Goal: Task Accomplishment & Management: Manage account settings

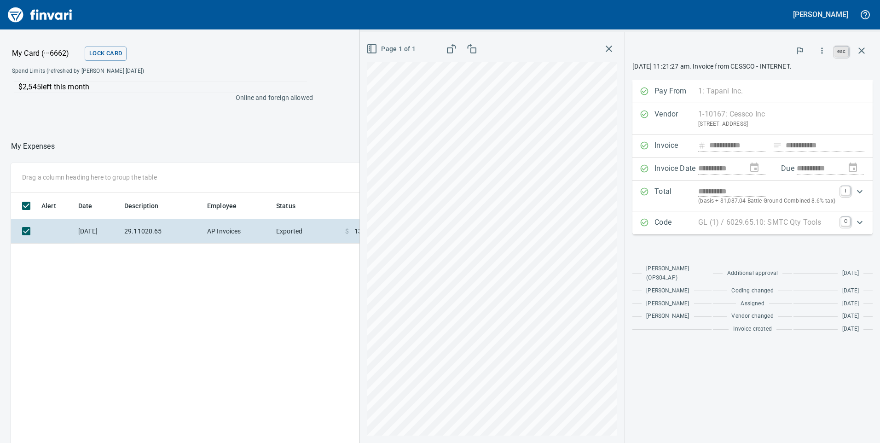
scroll to position [335, 614]
click at [840, 52] on link "esc" at bounding box center [841, 51] width 14 height 10
click at [861, 48] on icon "button" at bounding box center [861, 50] width 11 height 11
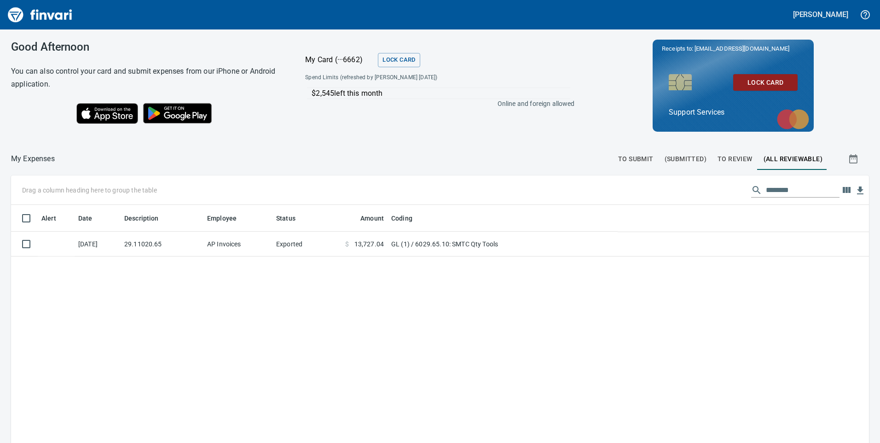
scroll to position [335, 843]
click at [717, 154] on span "To Review" at bounding box center [734, 159] width 35 height 12
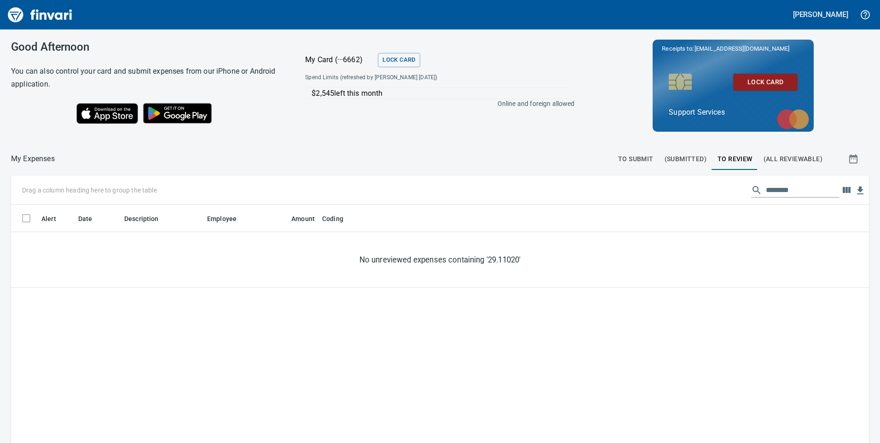
scroll to position [335, 844]
drag, startPoint x: 759, startPoint y: 194, endPoint x: 688, endPoint y: 201, distance: 70.7
click at [688, 201] on div "Drag a column heading here to group the table ********" at bounding box center [440, 189] width 858 height 29
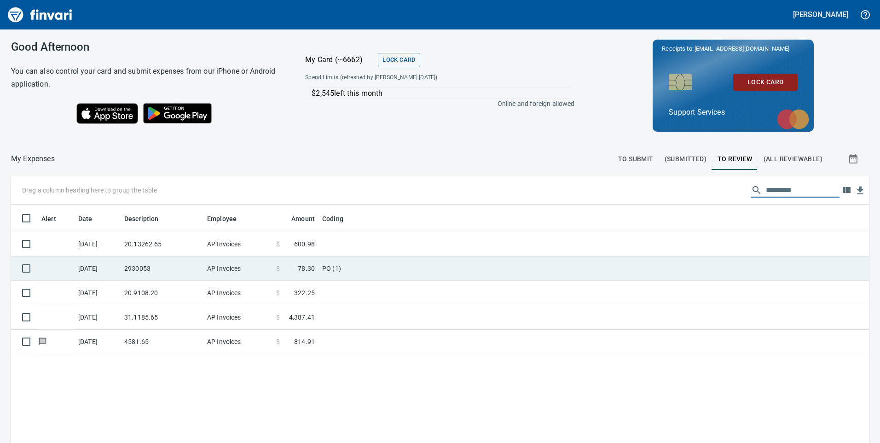
click at [181, 267] on td "2930053" at bounding box center [162, 268] width 83 height 24
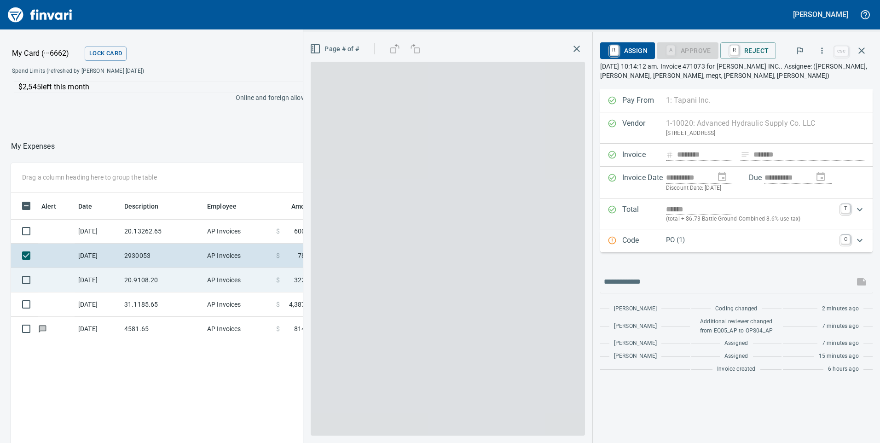
scroll to position [335, 614]
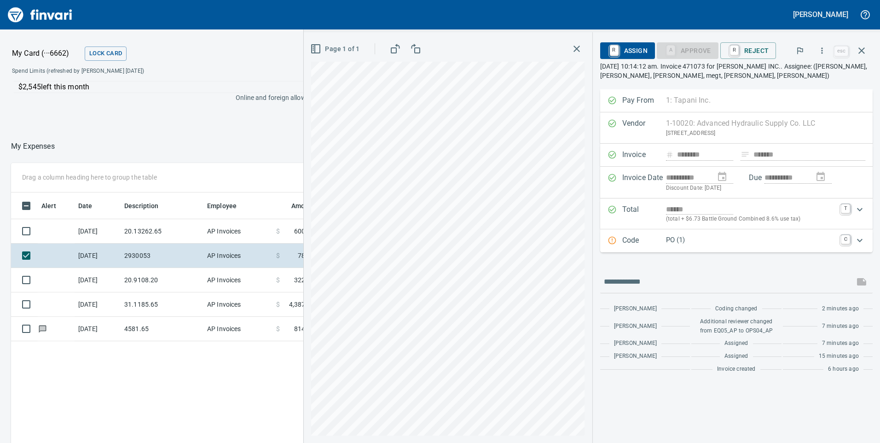
click at [666, 242] on p "Code" at bounding box center [644, 241] width 44 height 12
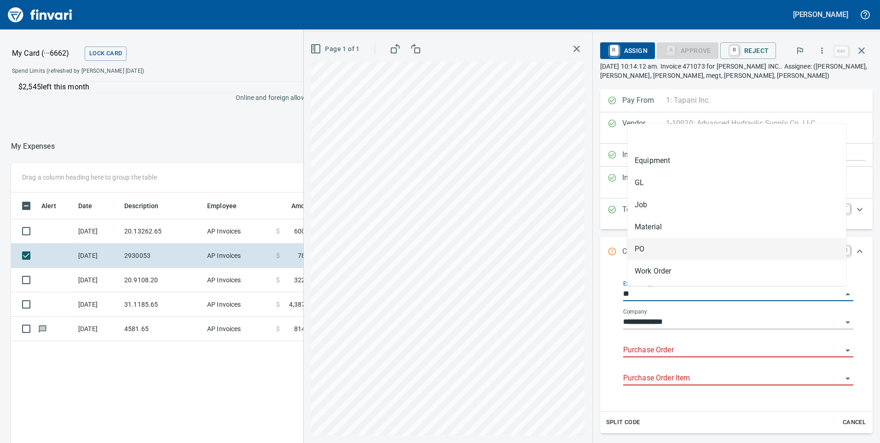
drag, startPoint x: 650, startPoint y: 295, endPoint x: 630, endPoint y: 295, distance: 19.8
click at [630, 295] on input "**" at bounding box center [732, 294] width 219 height 13
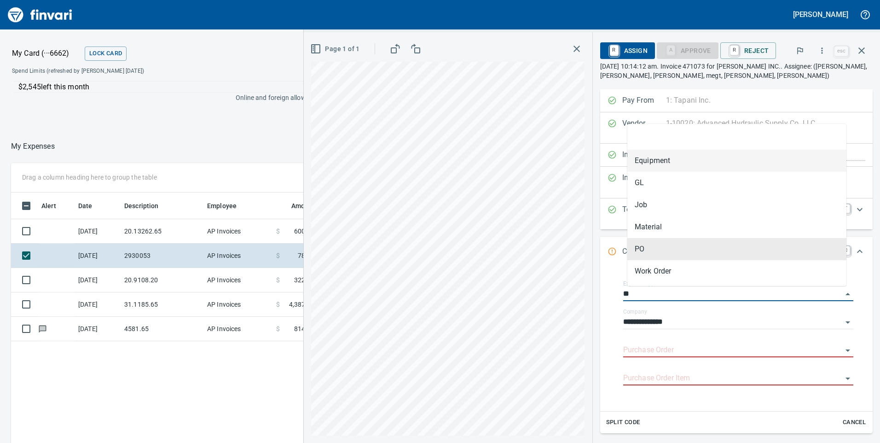
click at [650, 168] on li "Equipment" at bounding box center [736, 161] width 219 height 22
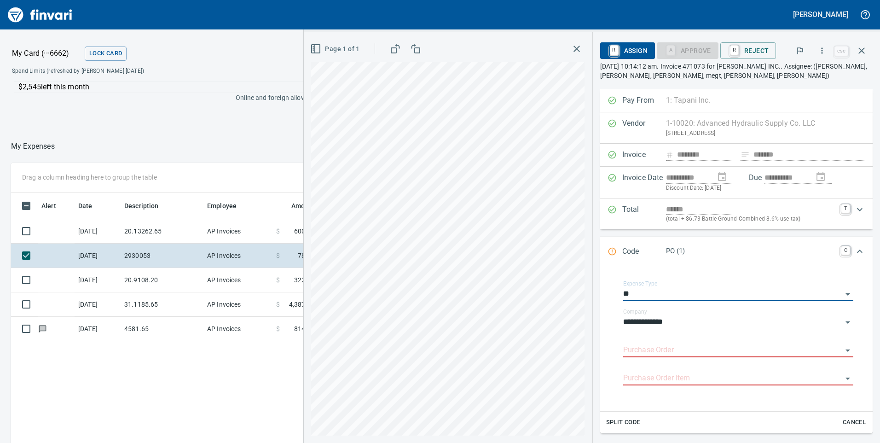
type input "*********"
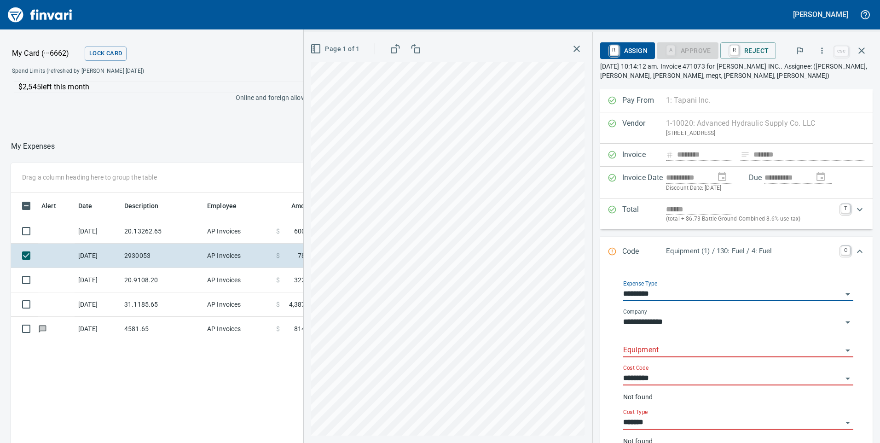
click at [656, 352] on input "Equipment" at bounding box center [732, 350] width 219 height 13
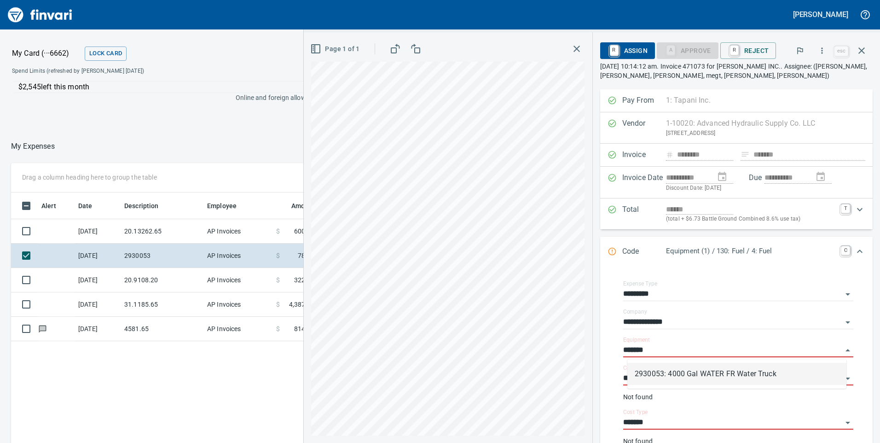
click at [669, 374] on li "2930053: 4000 Gal WATER FR Water Truck" at bounding box center [736, 374] width 219 height 22
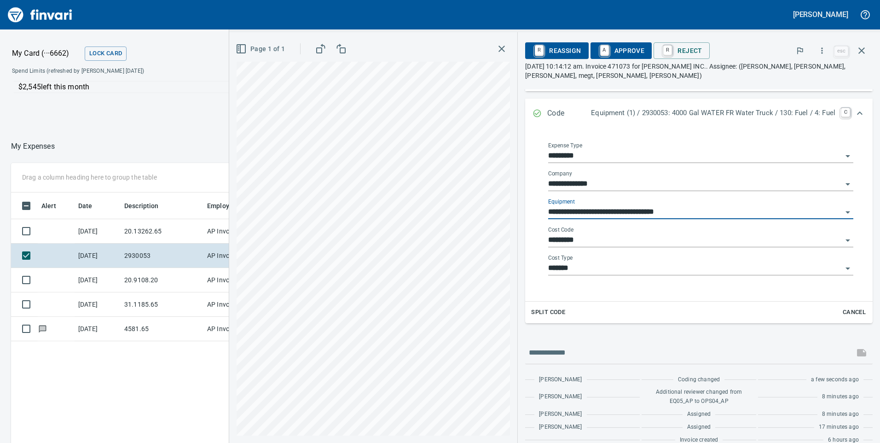
scroll to position [151, 0]
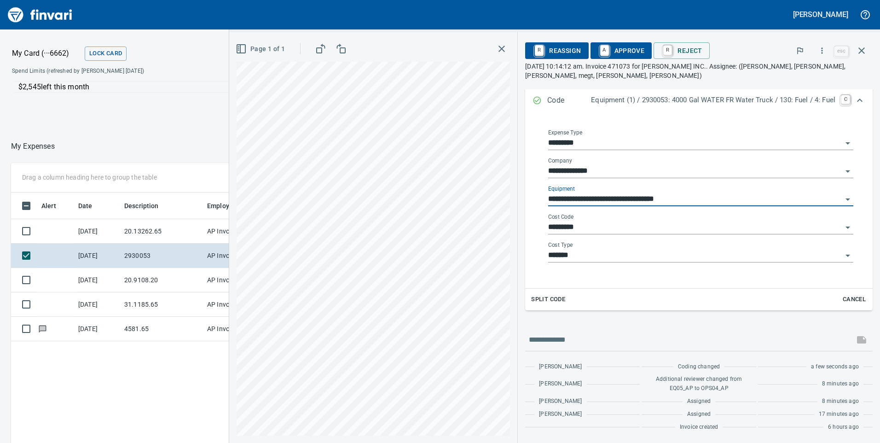
type input "**********"
click at [563, 230] on input "*********" at bounding box center [695, 227] width 294 height 13
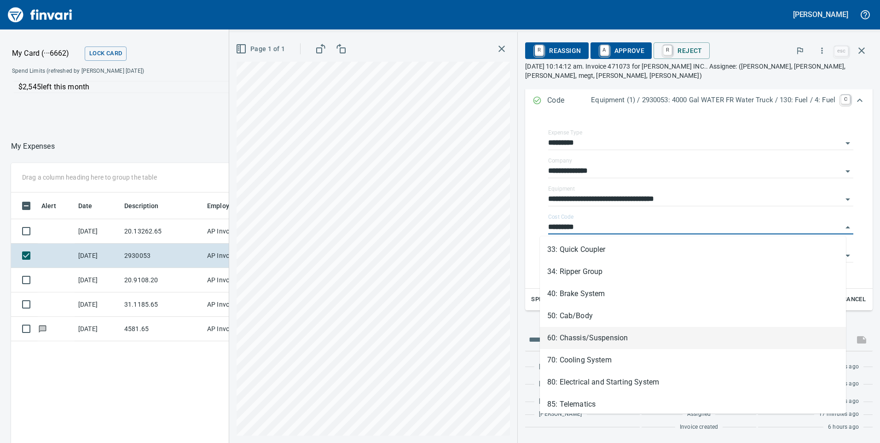
scroll to position [0, 0]
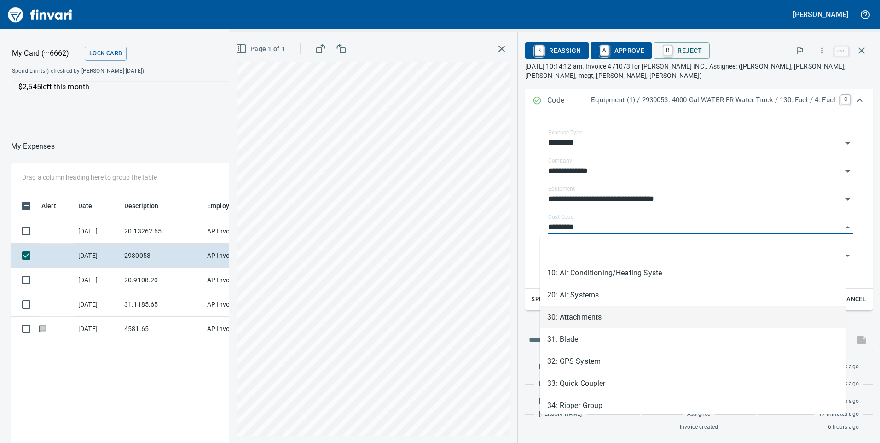
click at [596, 324] on li "30: Attachments" at bounding box center [693, 317] width 306 height 22
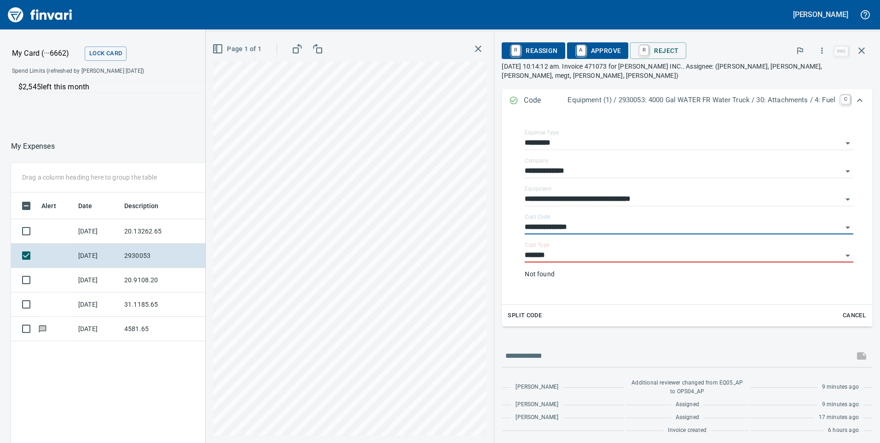
type input "**********"
click at [535, 260] on input "*******" at bounding box center [683, 255] width 317 height 13
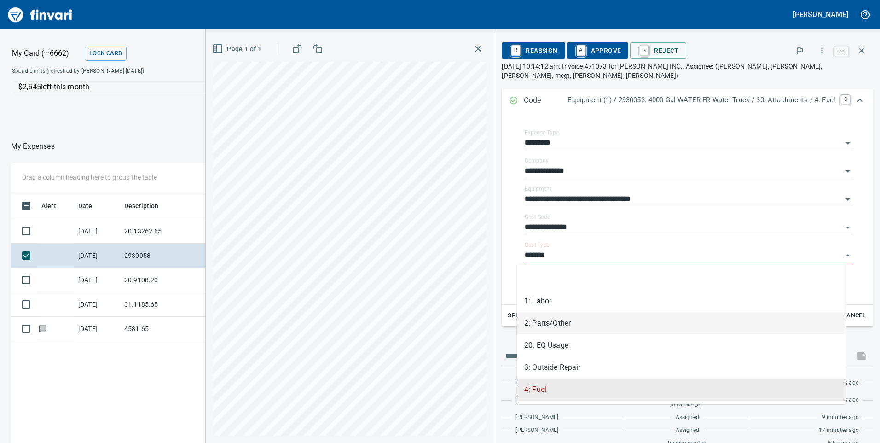
click at [557, 320] on li "2: Parts/Other" at bounding box center [681, 323] width 329 height 22
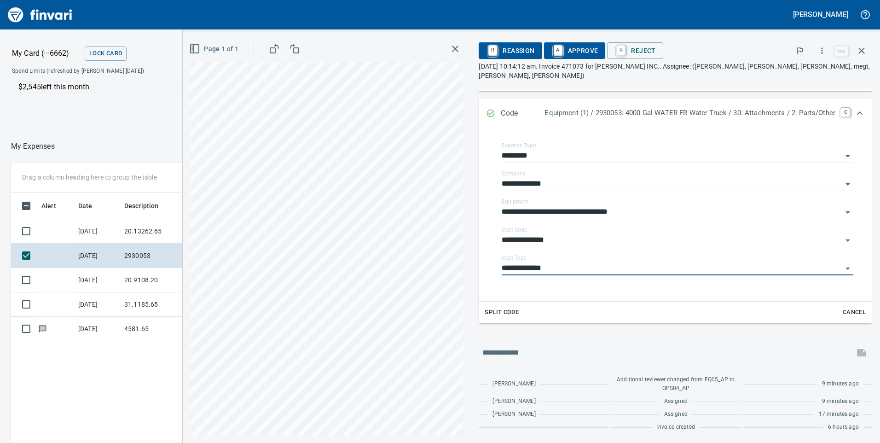
type input "**********"
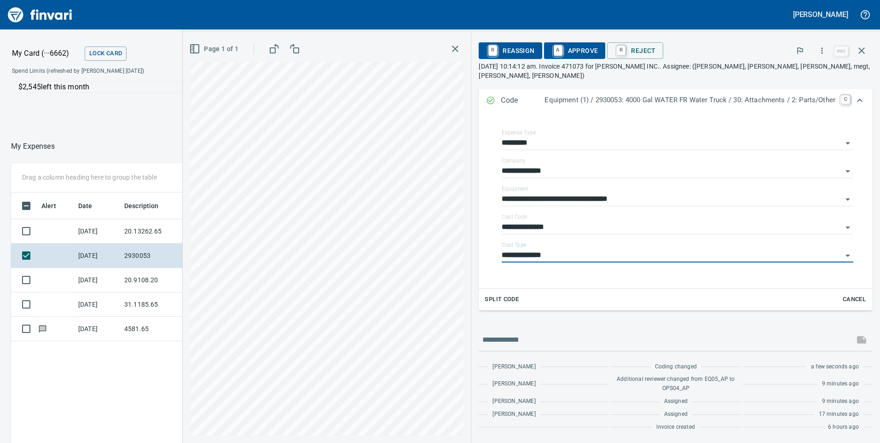
scroll to position [142, 0]
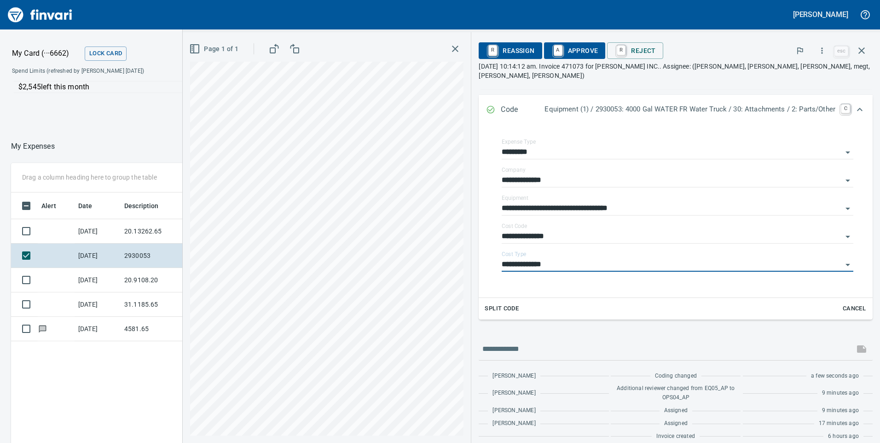
click at [564, 55] on span "A Approve" at bounding box center [574, 51] width 47 height 16
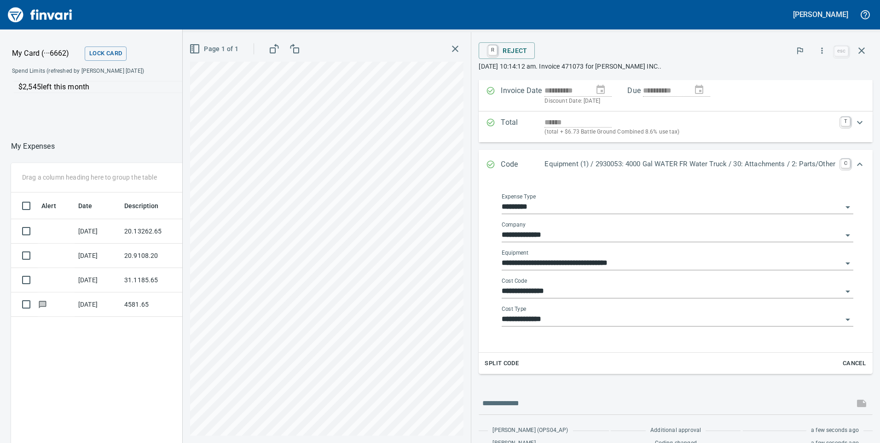
scroll to position [0, 0]
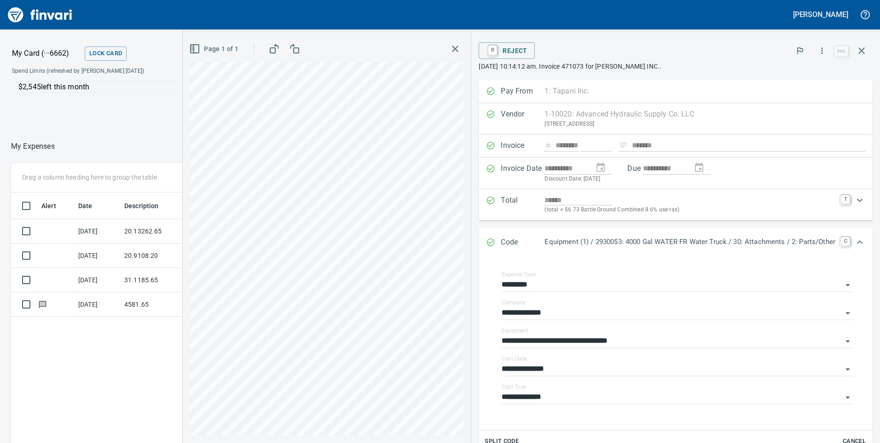
click at [450, 50] on icon "button" at bounding box center [455, 48] width 11 height 11
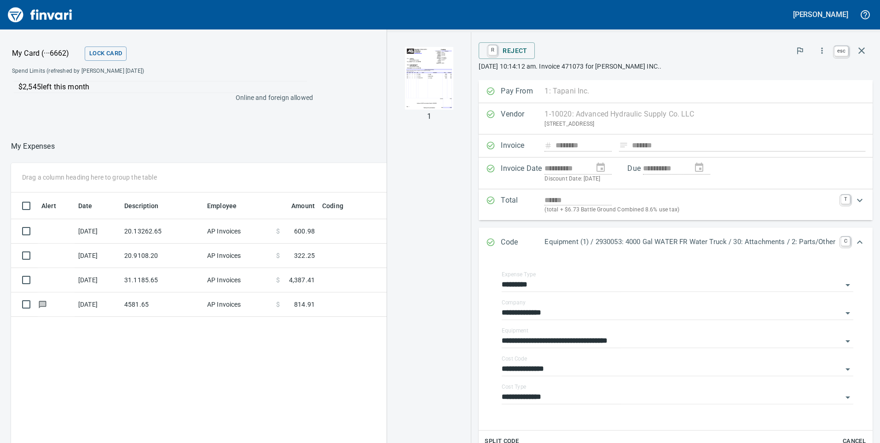
scroll to position [335, 614]
click at [863, 51] on icon "button" at bounding box center [861, 50] width 11 height 11
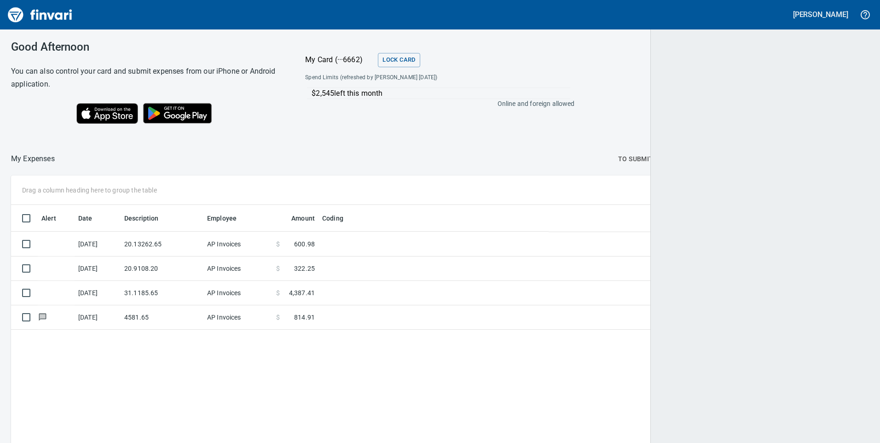
scroll to position [335, 843]
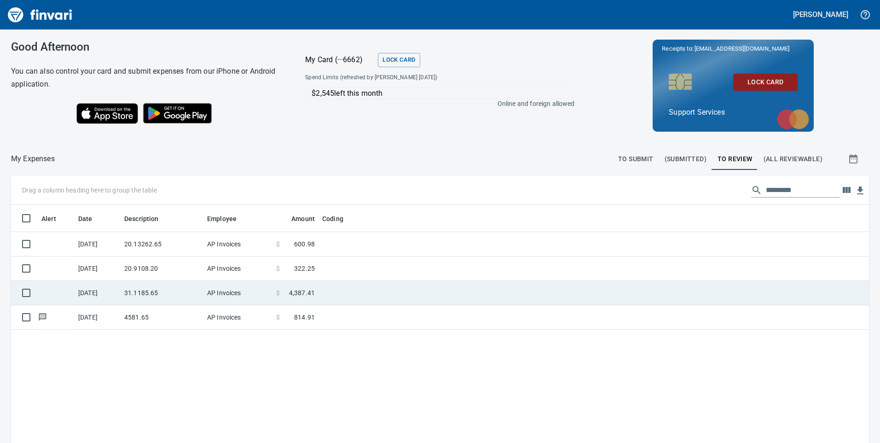
click at [234, 292] on td "AP Invoices" at bounding box center [237, 293] width 69 height 24
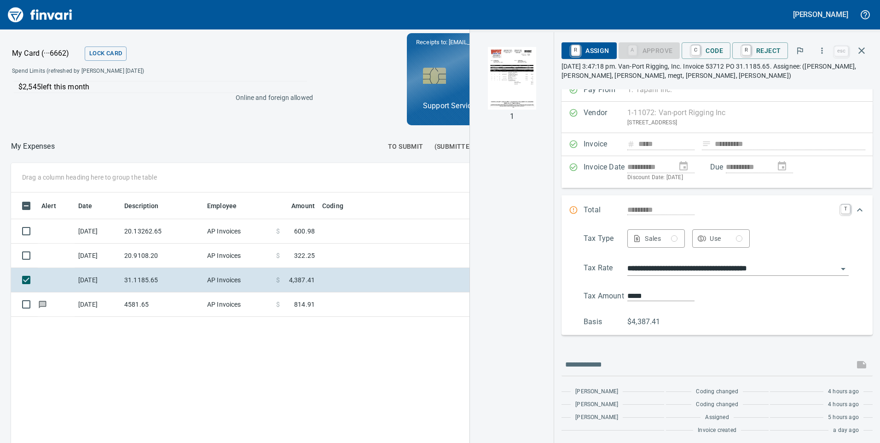
scroll to position [13, 0]
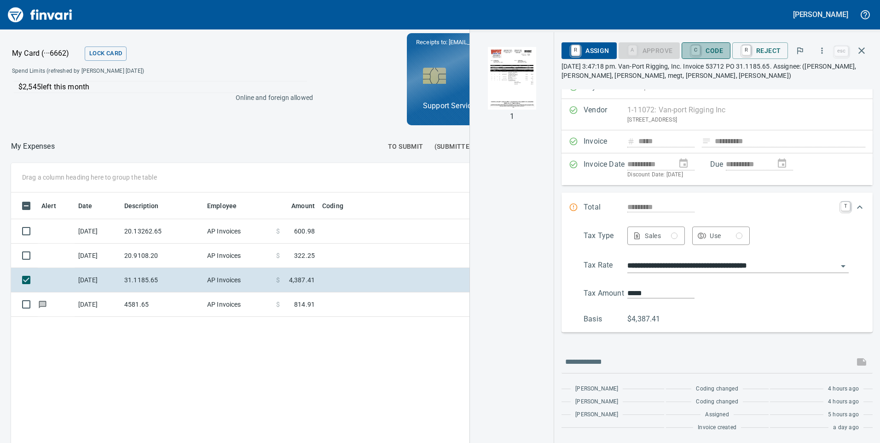
click at [710, 48] on span "C Code" at bounding box center [706, 51] width 34 height 16
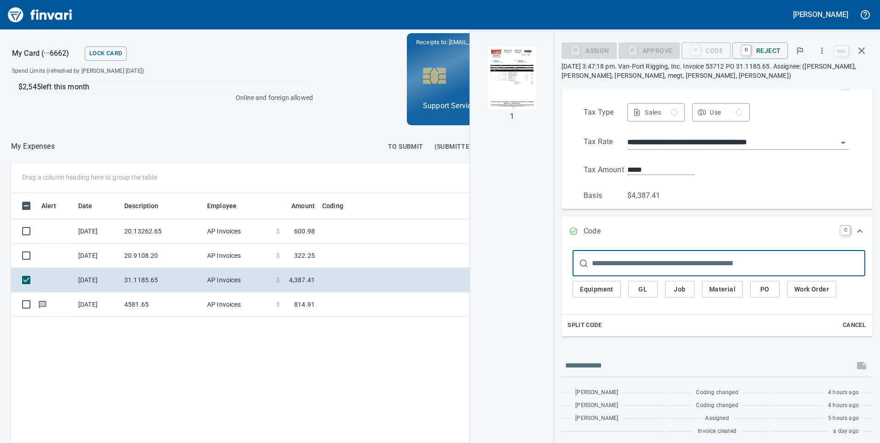
scroll to position [141, 0]
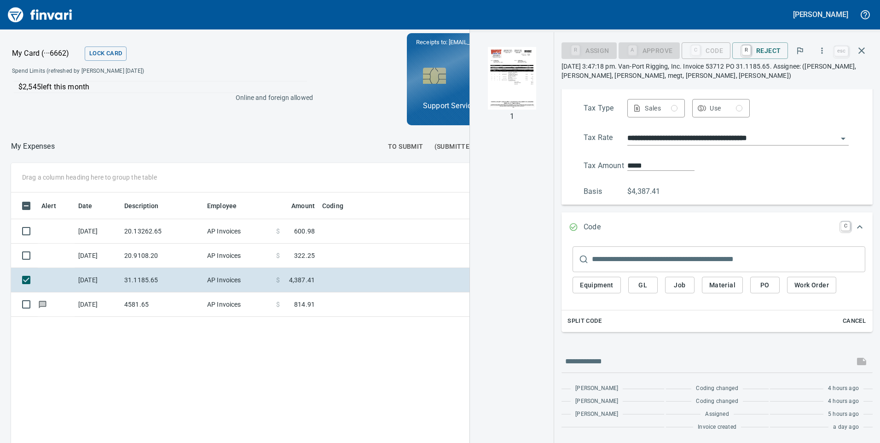
click at [521, 78] on img "button" at bounding box center [511, 78] width 63 height 63
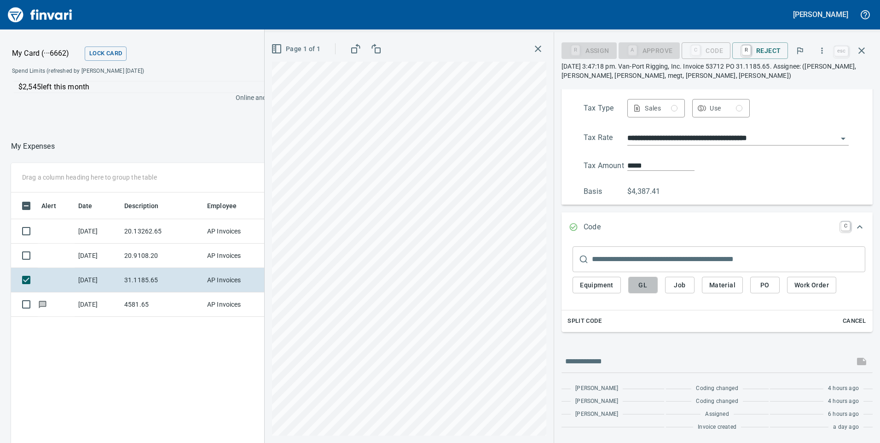
click at [646, 283] on span "GL" at bounding box center [642, 285] width 15 height 12
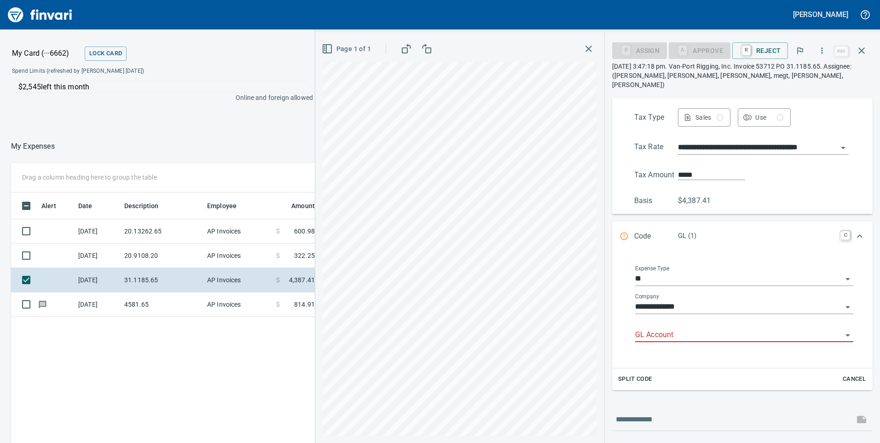
click at [663, 329] on input "GL Account" at bounding box center [738, 335] width 207 height 13
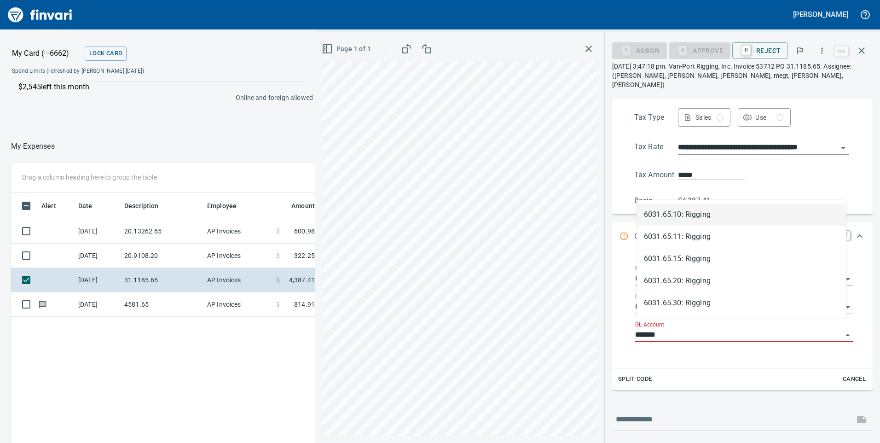
scroll to position [335, 614]
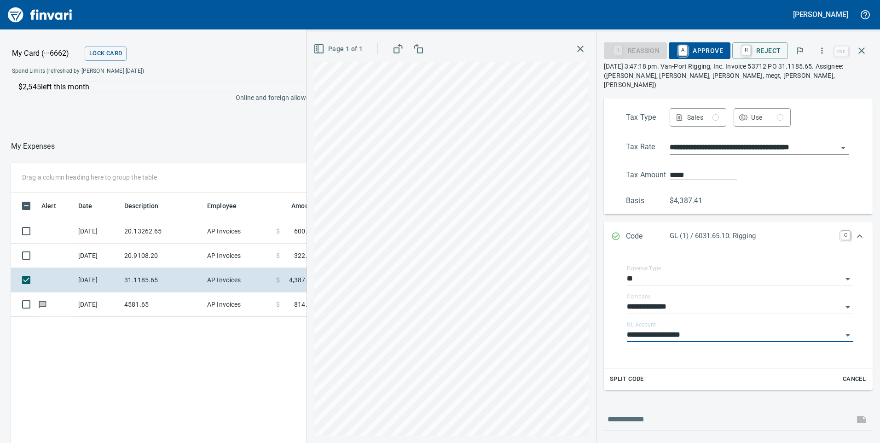
type input "**********"
click at [697, 49] on span "A Approve" at bounding box center [699, 51] width 47 height 16
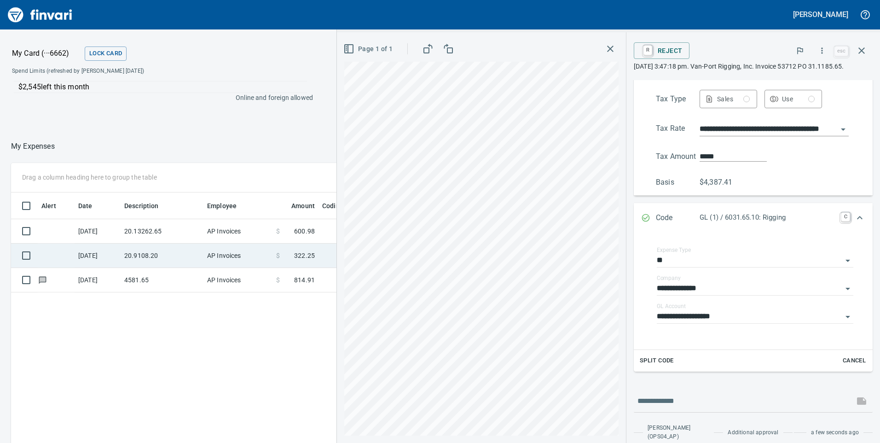
click at [143, 256] on td "20.9108.20" at bounding box center [162, 255] width 83 height 24
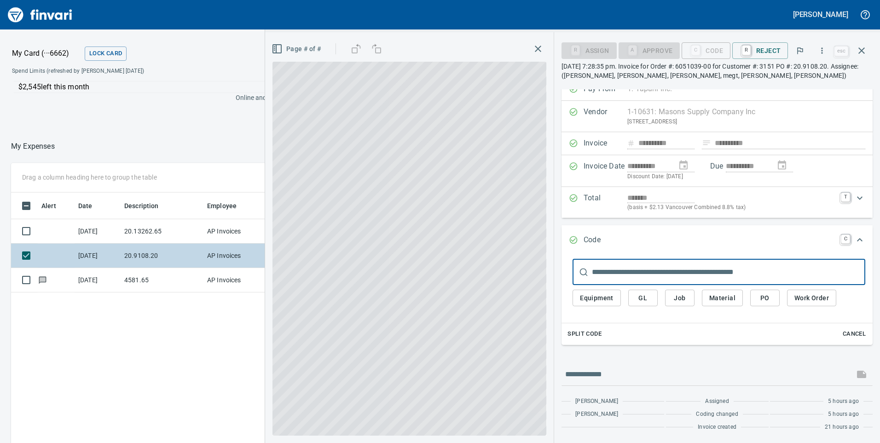
scroll to position [12, 0]
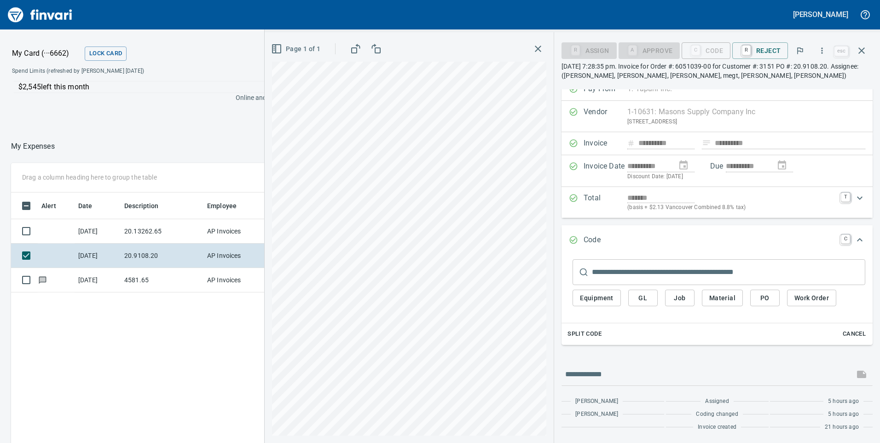
click at [652, 296] on button "GL" at bounding box center [642, 297] width 29 height 17
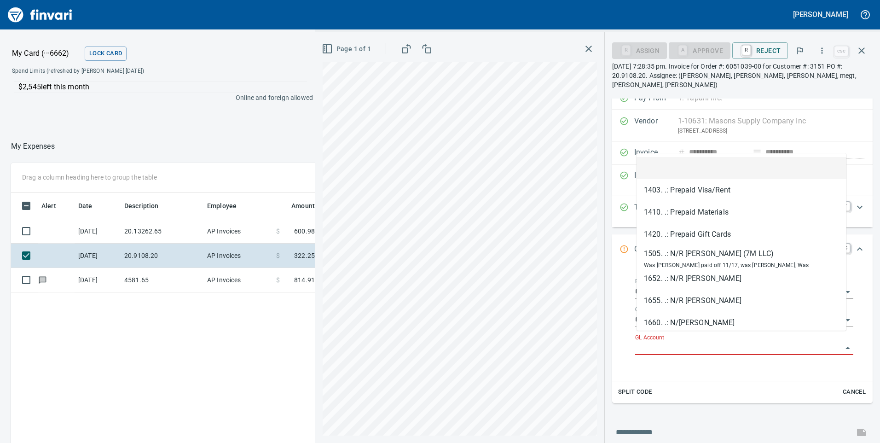
click at [664, 341] on input "GL Account" at bounding box center [738, 347] width 207 height 13
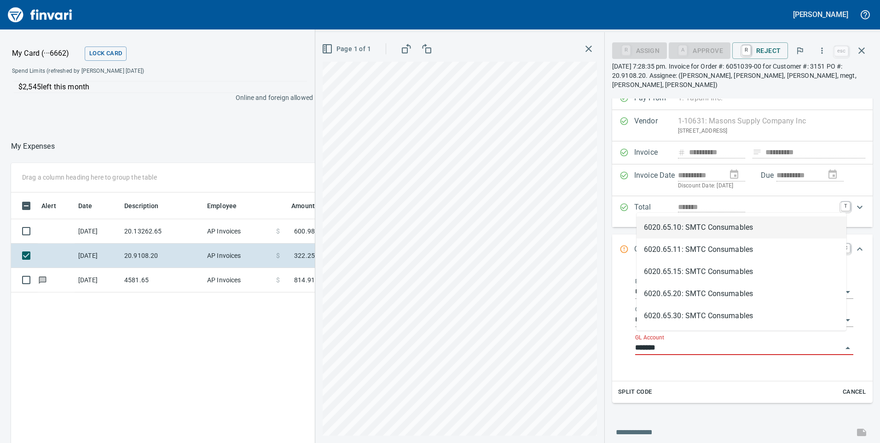
scroll to position [335, 614]
click at [684, 286] on li "6020.65.20: SMTC Consumables" at bounding box center [741, 294] width 210 height 22
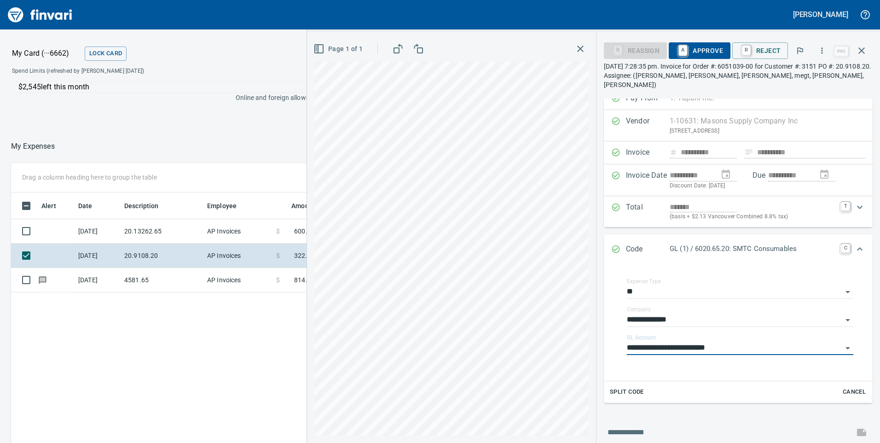
type input "**********"
click at [699, 52] on span "A Approve" at bounding box center [699, 51] width 47 height 16
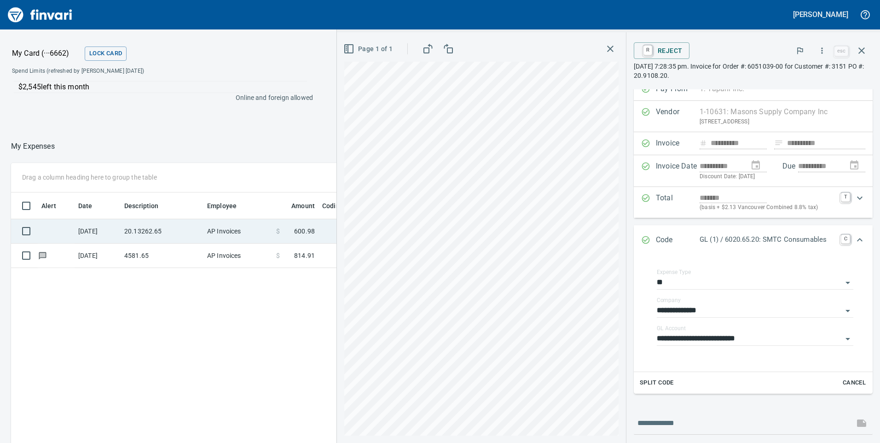
click at [183, 227] on td "20.13262.65" at bounding box center [162, 231] width 83 height 24
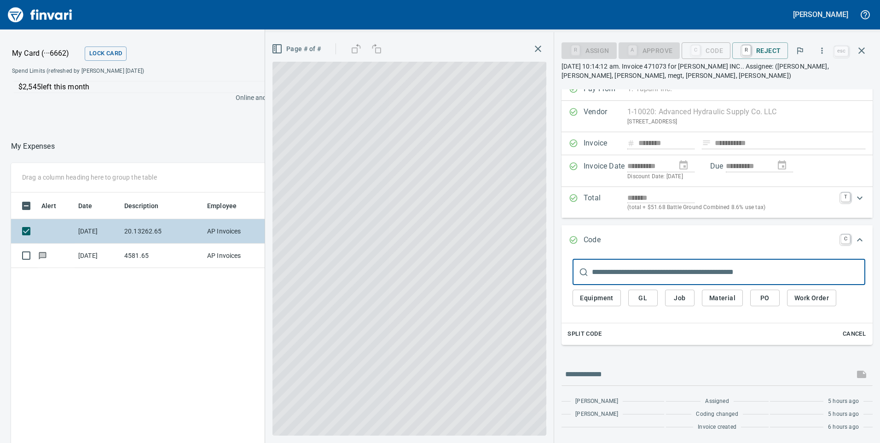
scroll to position [2, 0]
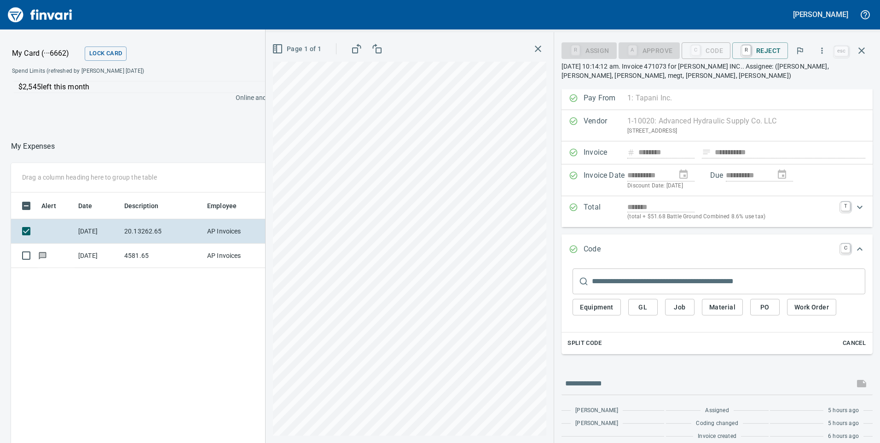
click at [641, 307] on span "GL" at bounding box center [642, 307] width 15 height 12
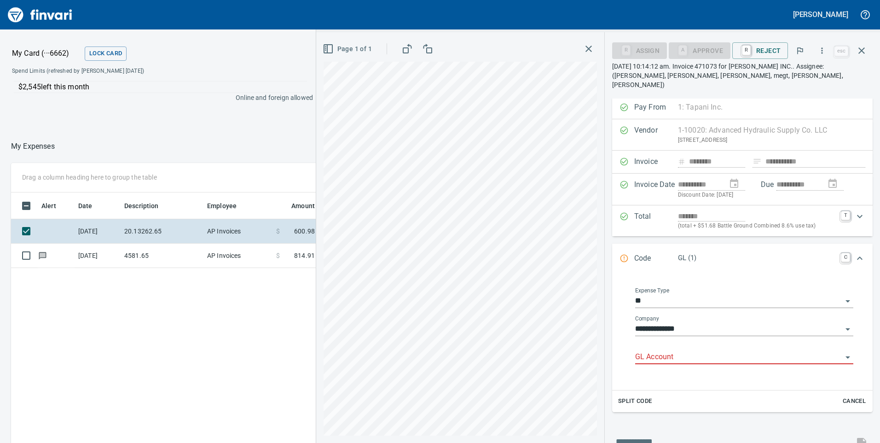
click at [654, 351] on input "GL Account" at bounding box center [738, 357] width 207 height 13
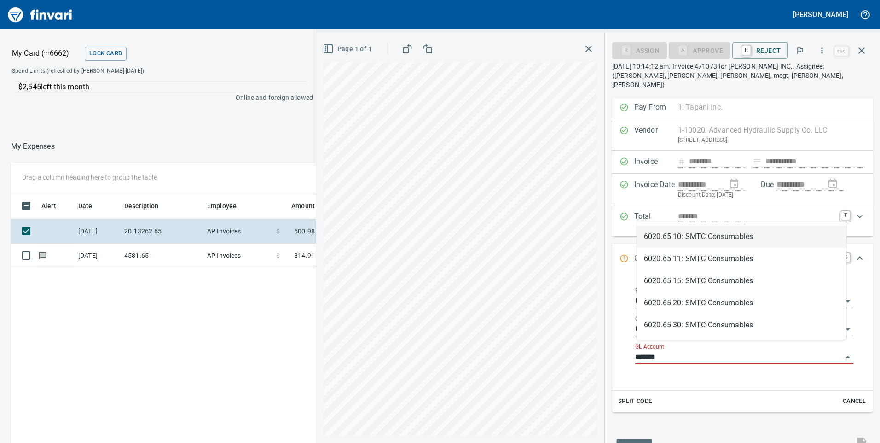
scroll to position [335, 614]
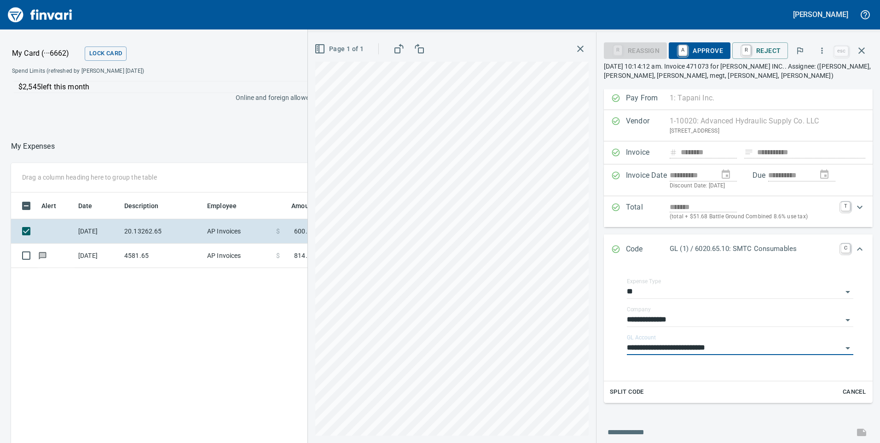
type input "**********"
click at [710, 48] on span "A Approve" at bounding box center [699, 51] width 47 height 16
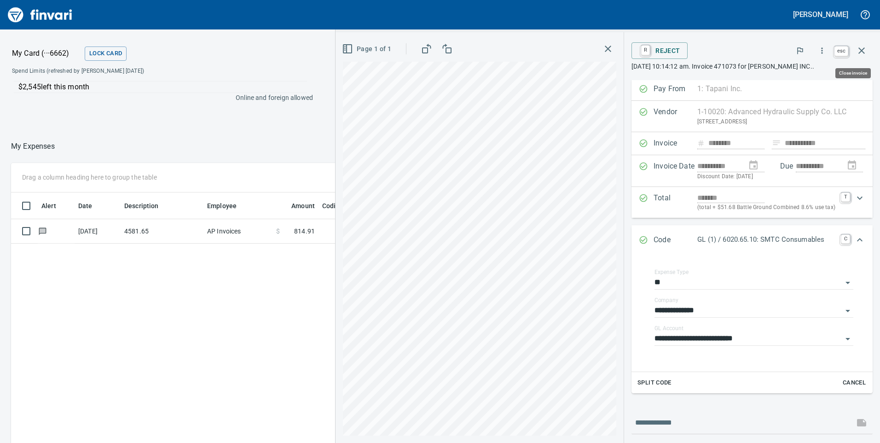
click at [866, 53] on icon "button" at bounding box center [861, 50] width 11 height 11
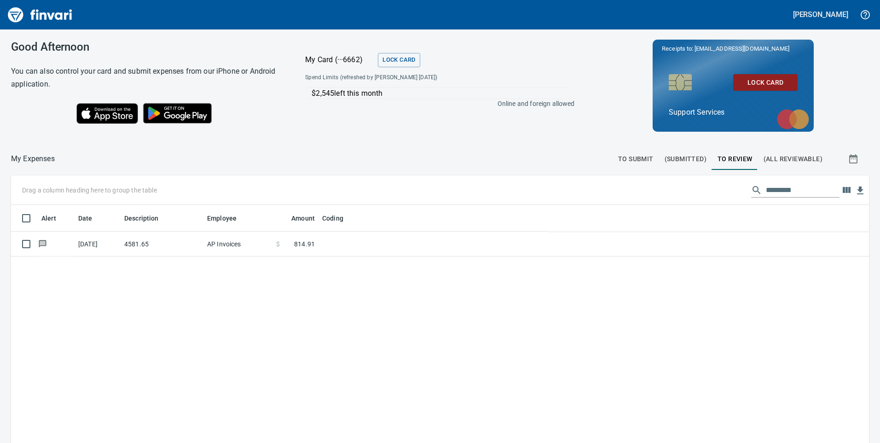
scroll to position [335, 844]
click at [628, 160] on span "To Submit" at bounding box center [635, 159] width 35 height 12
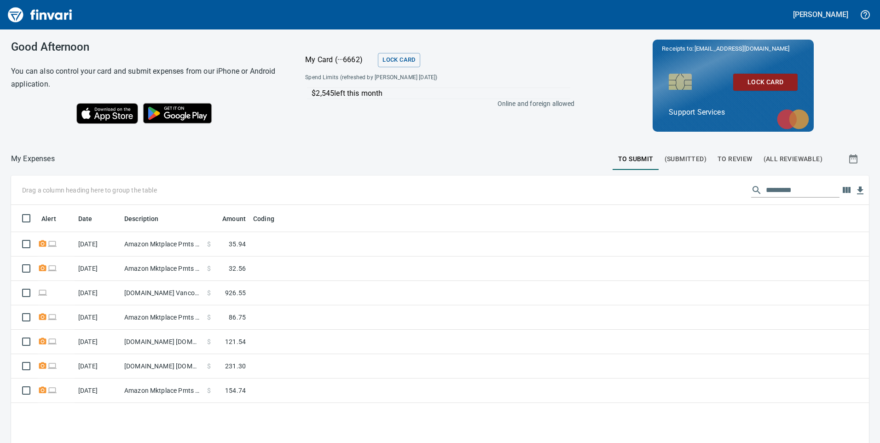
scroll to position [335, 844]
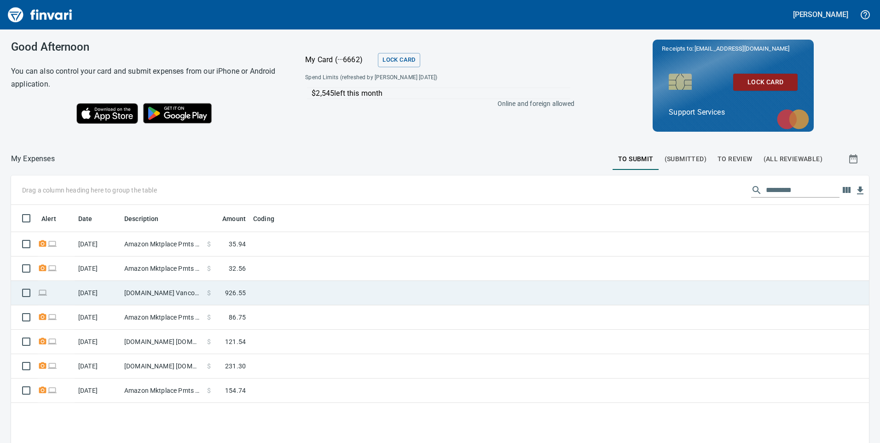
click at [149, 293] on td "[DOMAIN_NAME] Vancouver [GEOGRAPHIC_DATA]" at bounding box center [162, 293] width 83 height 24
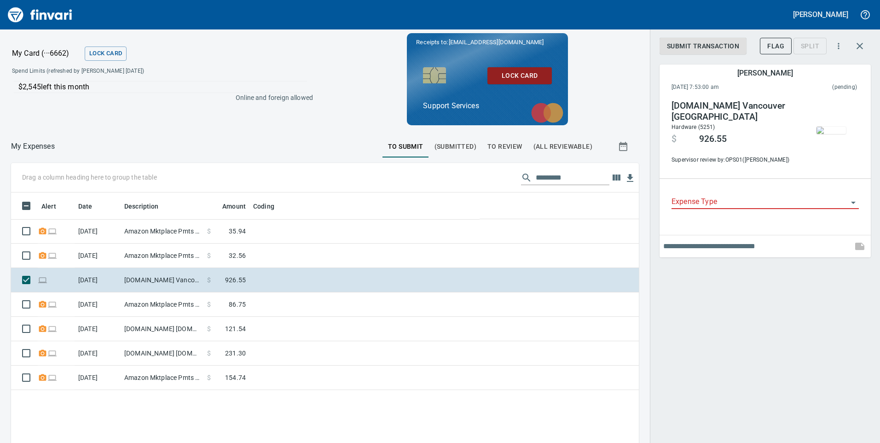
click at [721, 201] on input "Expense Type" at bounding box center [759, 202] width 176 height 13
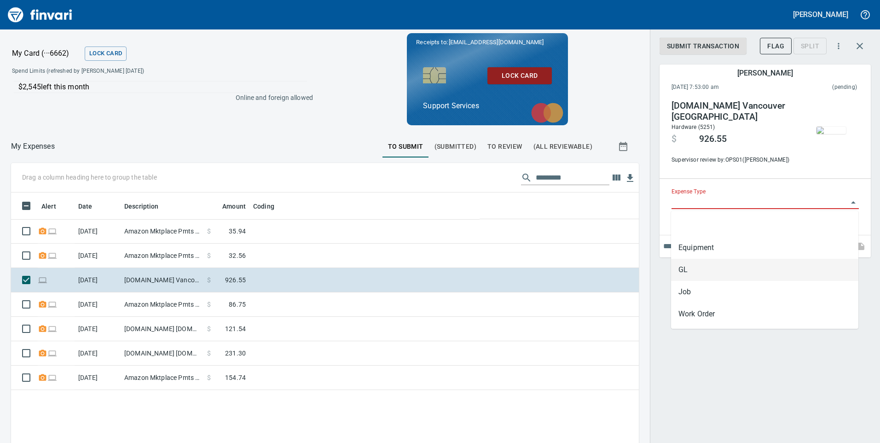
click at [684, 266] on li "GL" at bounding box center [764, 270] width 187 height 22
type input "**"
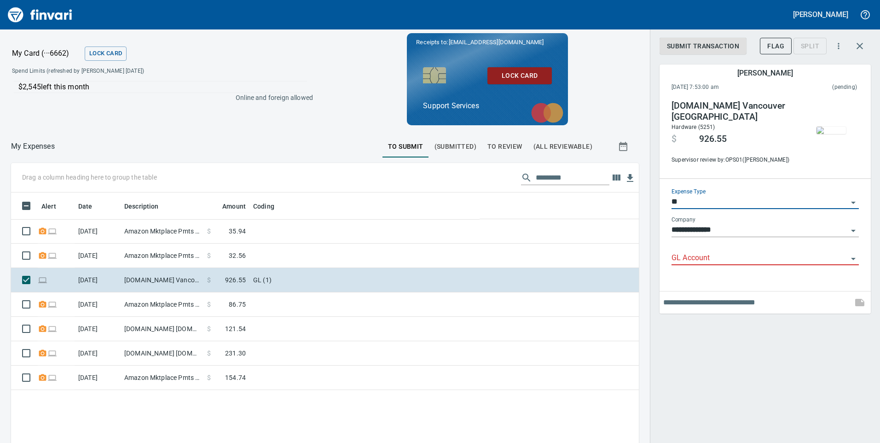
click at [684, 261] on input "GL Account" at bounding box center [759, 258] width 176 height 13
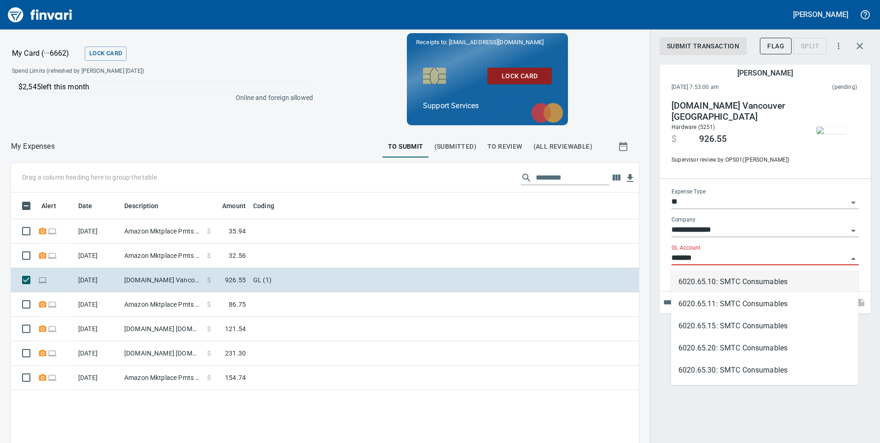
scroll to position [335, 614]
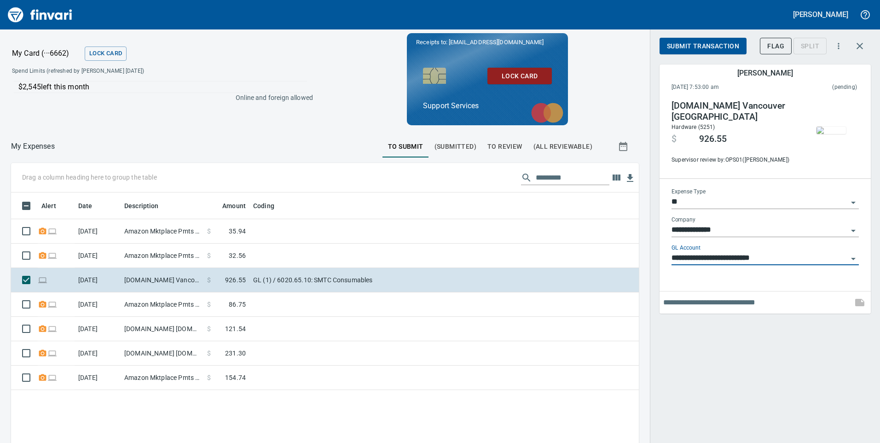
type input "**********"
click at [690, 303] on input "text" at bounding box center [755, 302] width 185 height 15
type input "**********"
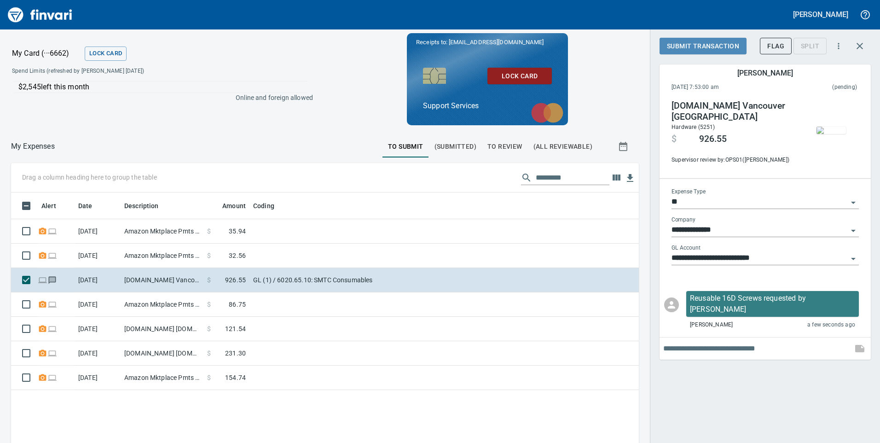
click at [696, 44] on span "Submit Transaction" at bounding box center [703, 46] width 72 height 12
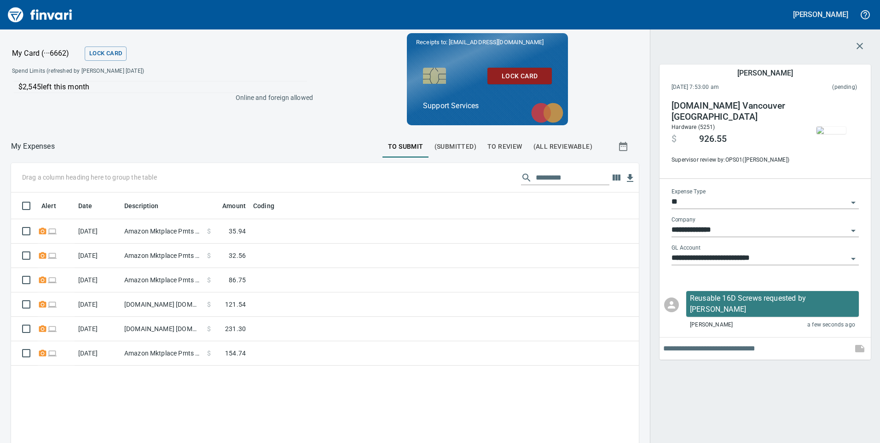
click at [858, 45] on icon "button" at bounding box center [859, 46] width 6 height 6
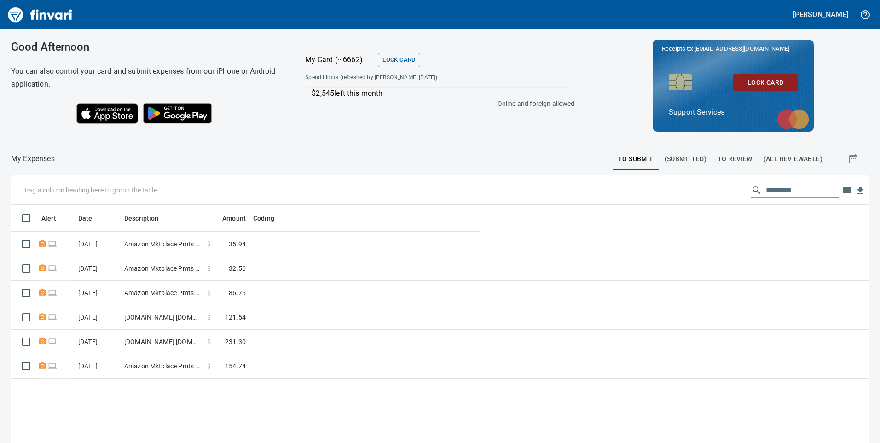
scroll to position [335, 843]
